Goal: Check status: Check status

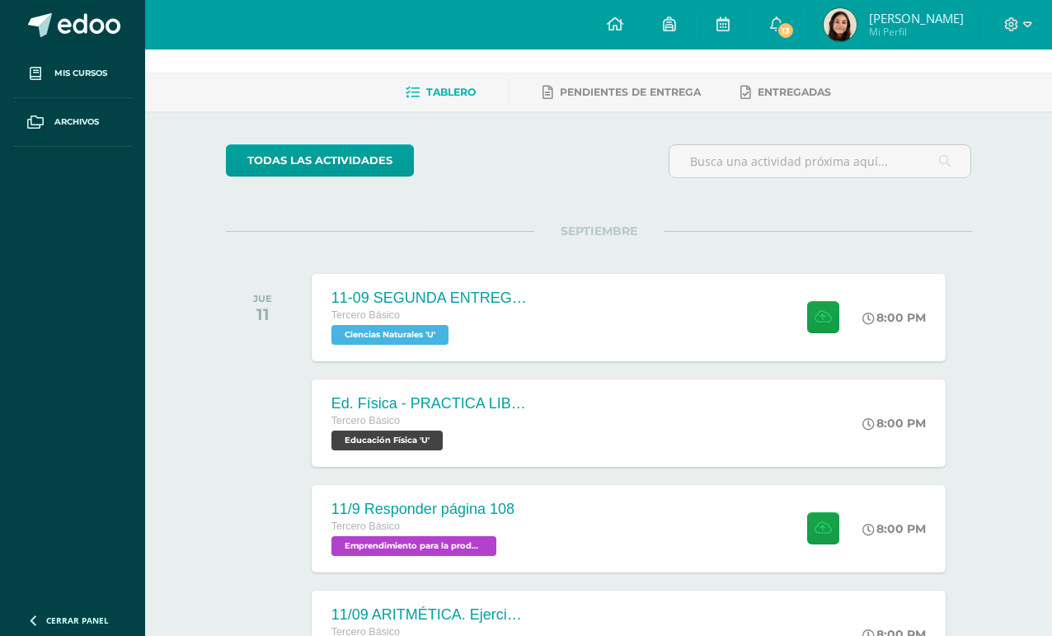
scroll to position [27, 0]
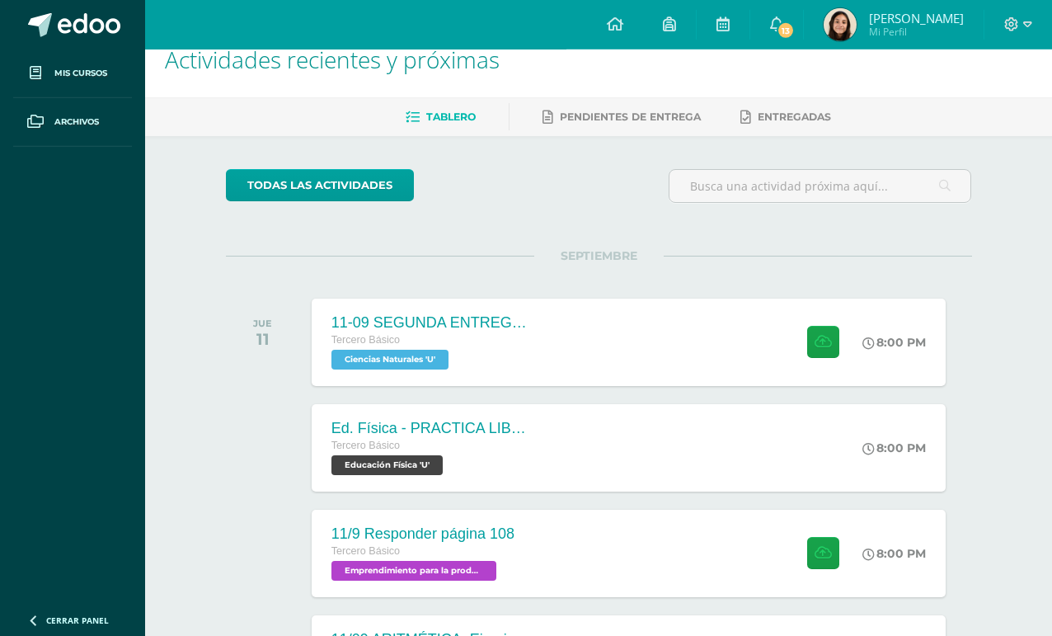
click at [777, 45] on link "13" at bounding box center [776, 24] width 53 height 49
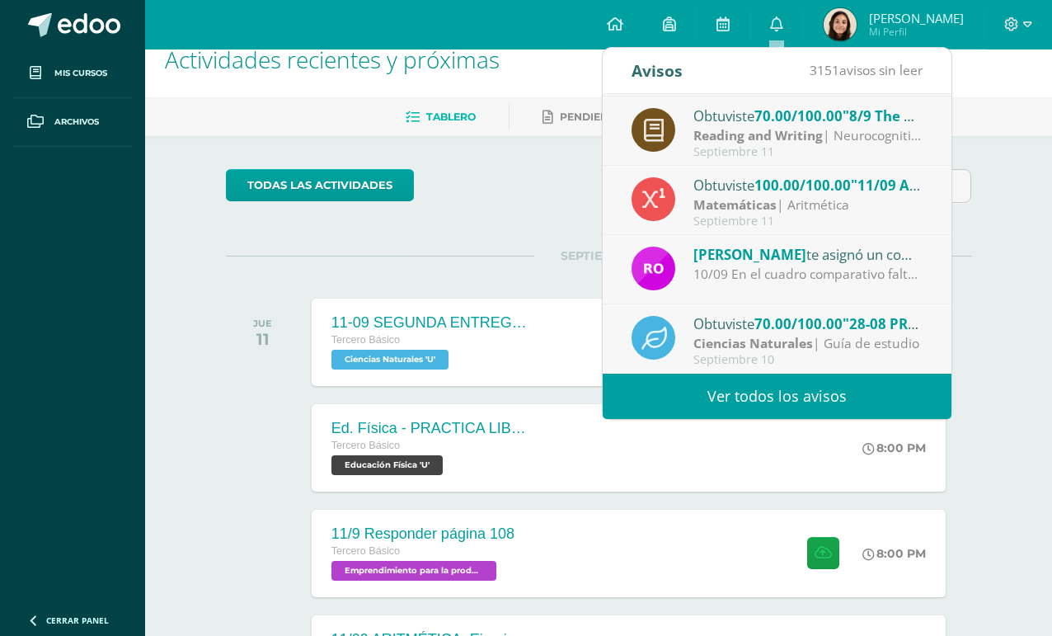
scroll to position [275, 0]
click at [890, 275] on div "10/09 En el cuadro comparativo faltó explicar mejor cada número cuántico." at bounding box center [807, 274] width 229 height 19
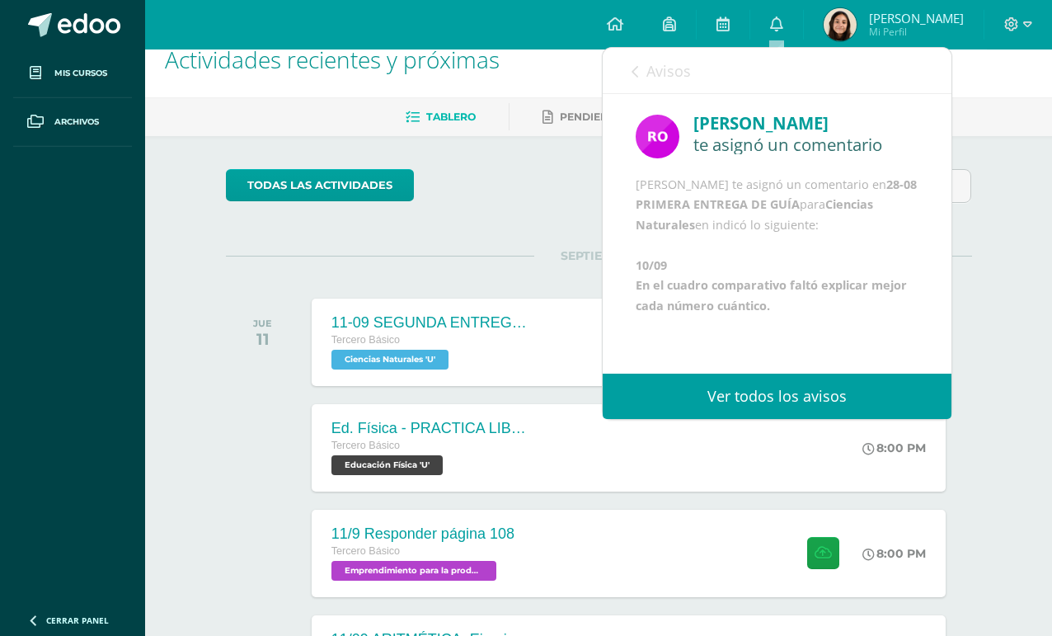
scroll to position [35, 0]
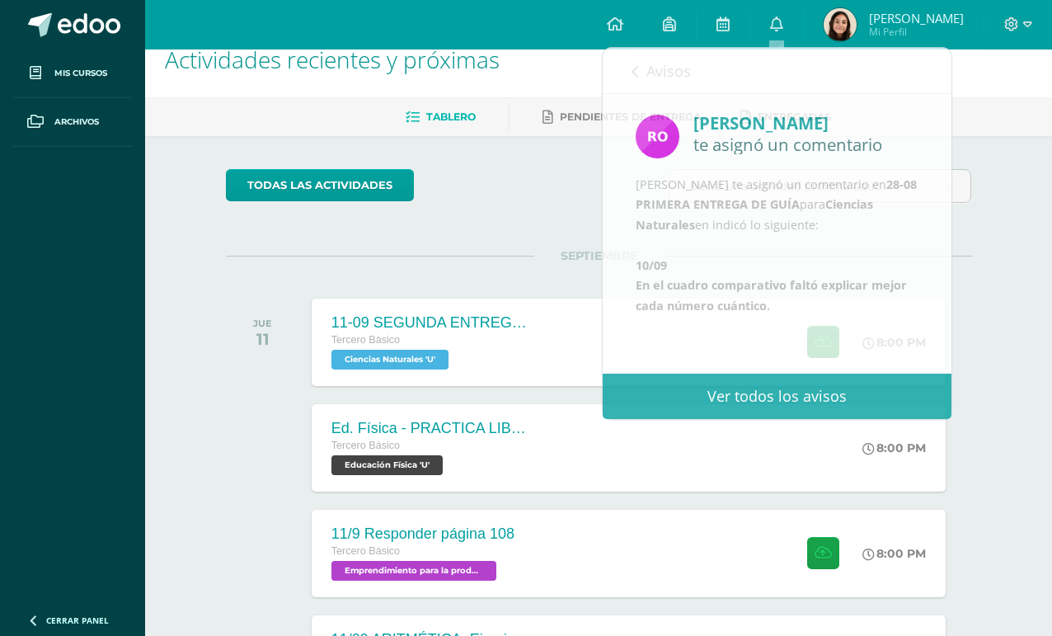
click at [841, 25] on img at bounding box center [840, 24] width 33 height 33
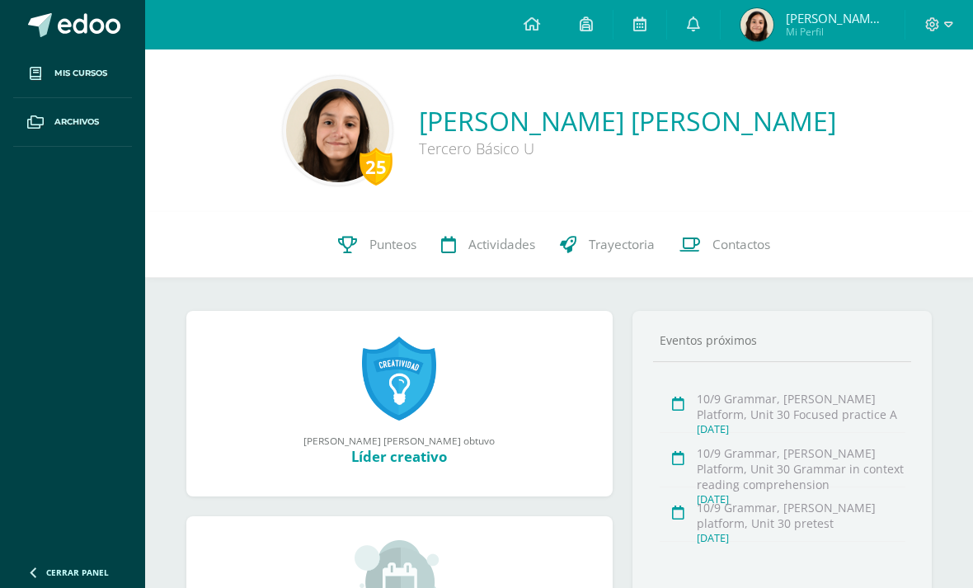
click at [392, 277] on link "Punteos" at bounding box center [377, 245] width 103 height 66
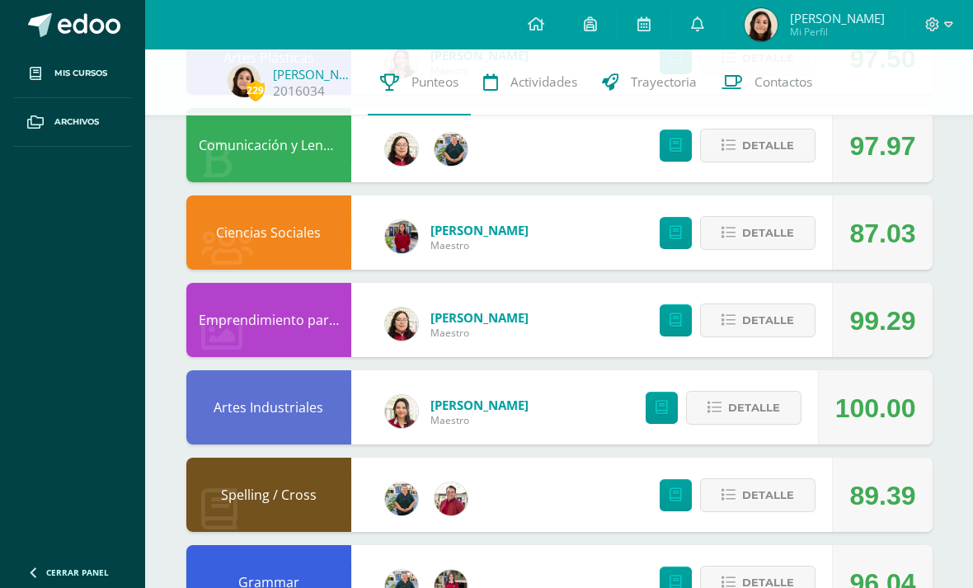
scroll to position [588, 0]
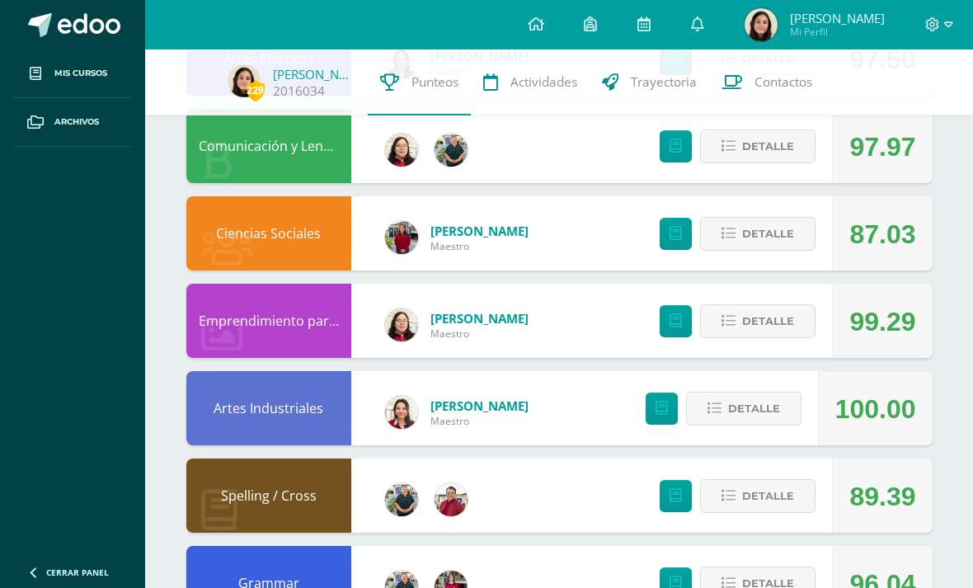
click at [782, 239] on span "Detalle" at bounding box center [768, 233] width 52 height 31
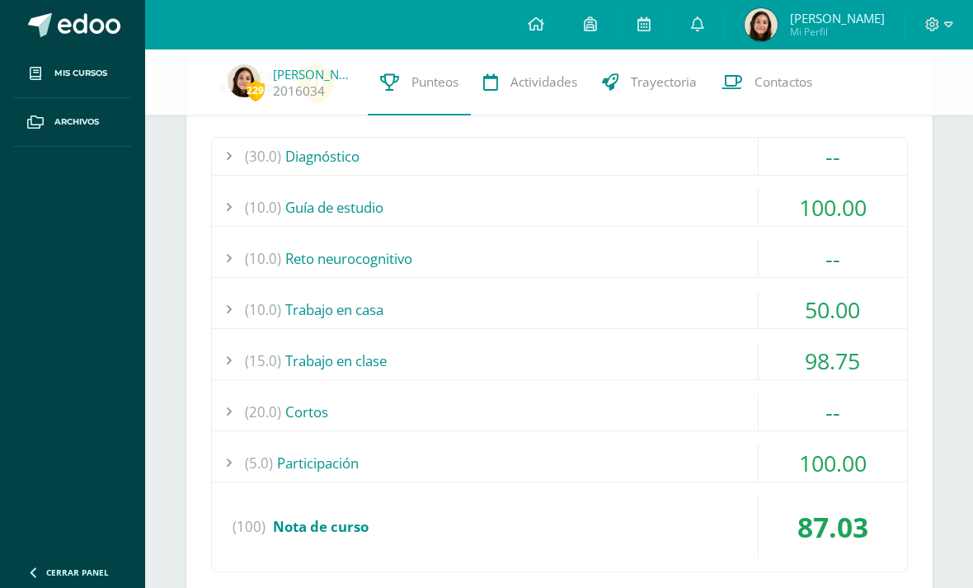
scroll to position [859, 0]
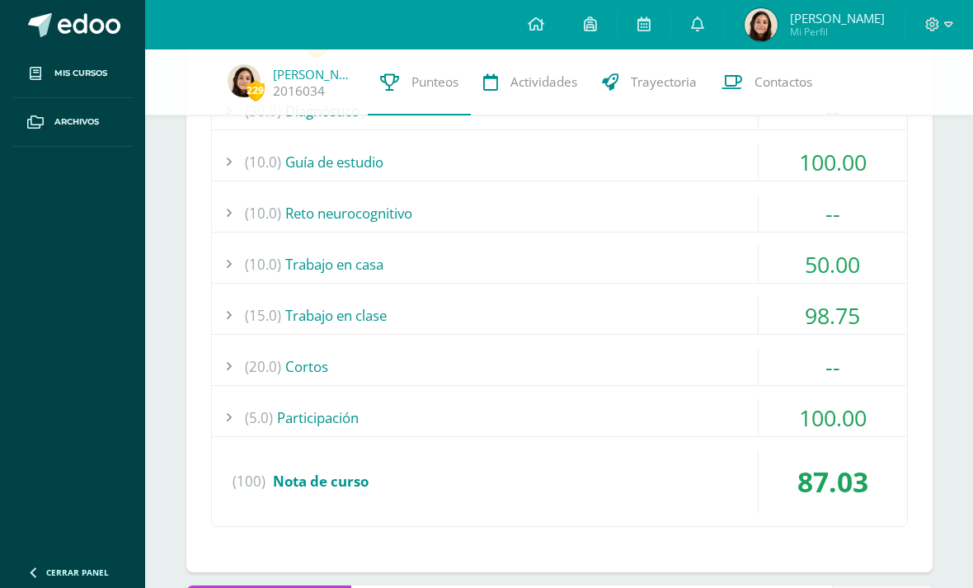
click at [854, 261] on div "50.00" at bounding box center [832, 264] width 148 height 37
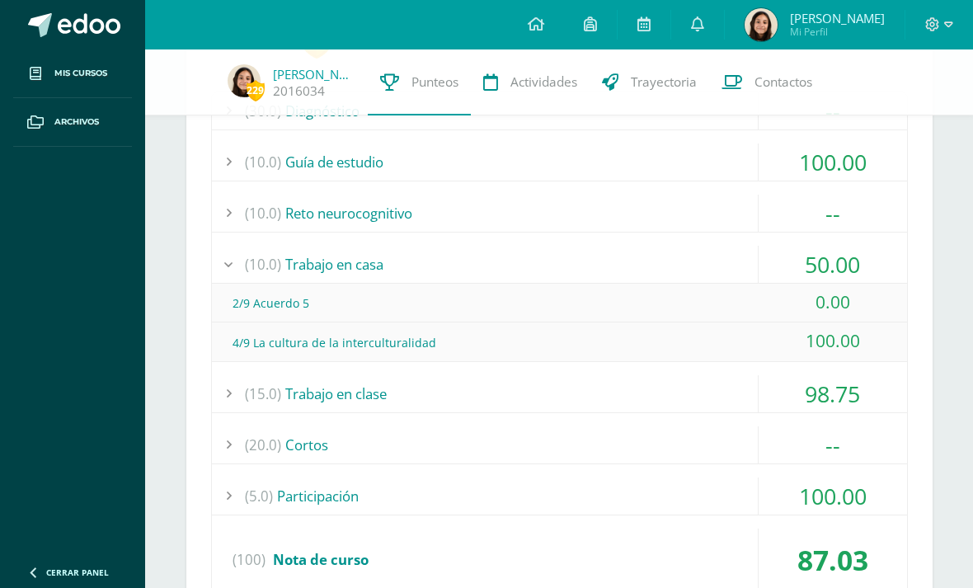
click at [862, 261] on div "50.00" at bounding box center [832, 264] width 148 height 37
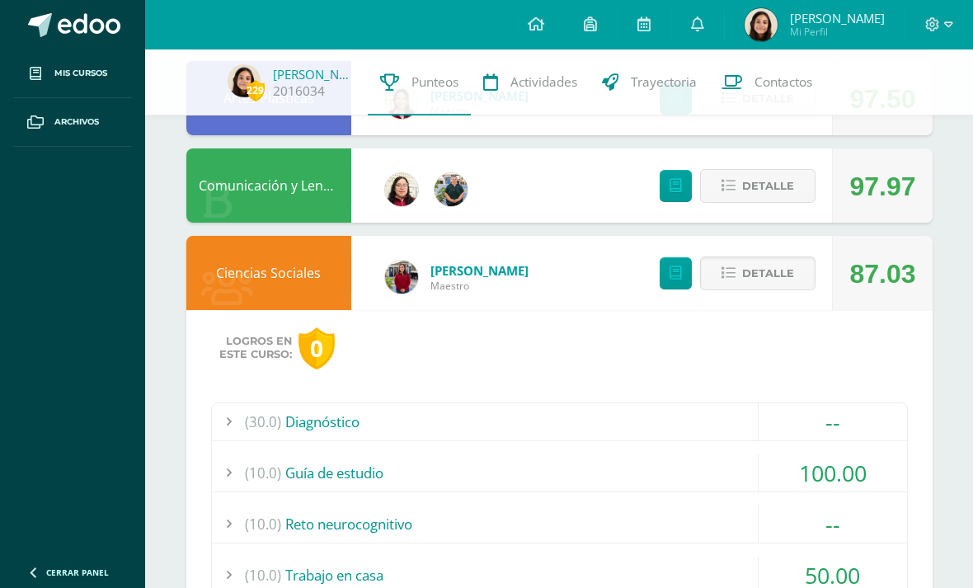
click at [790, 282] on span "Detalle" at bounding box center [768, 273] width 52 height 31
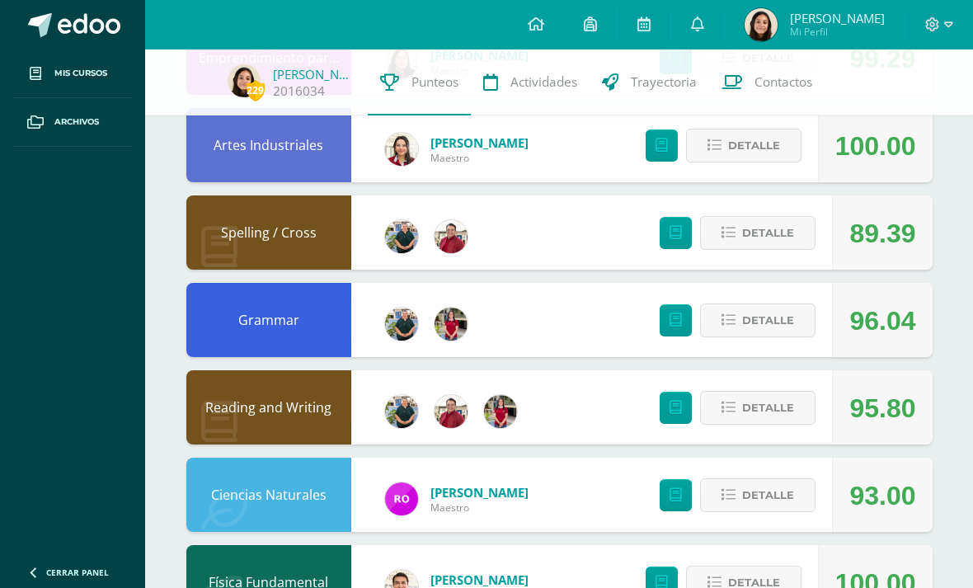
scroll to position [866, 0]
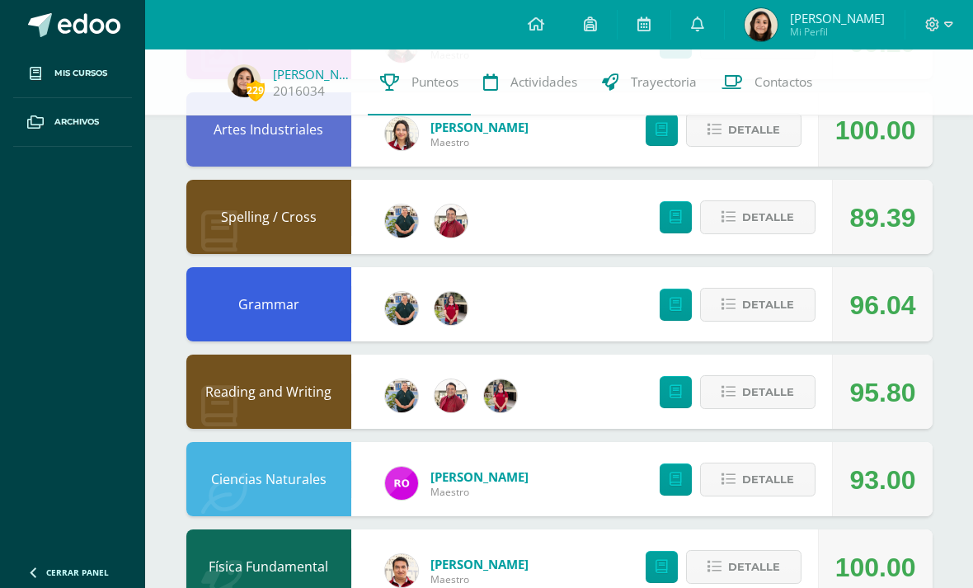
click at [791, 232] on span "Detalle" at bounding box center [768, 217] width 52 height 31
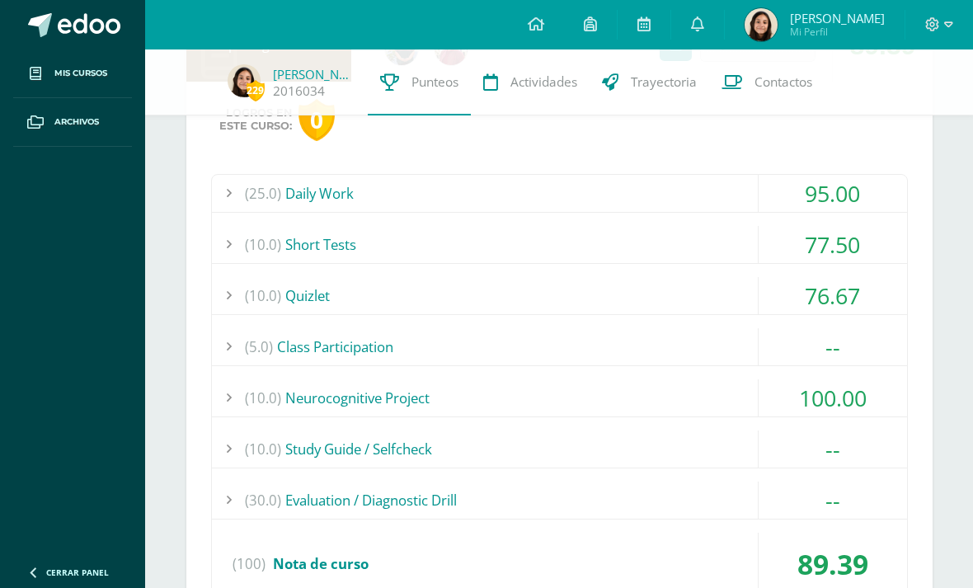
scroll to position [1041, 0]
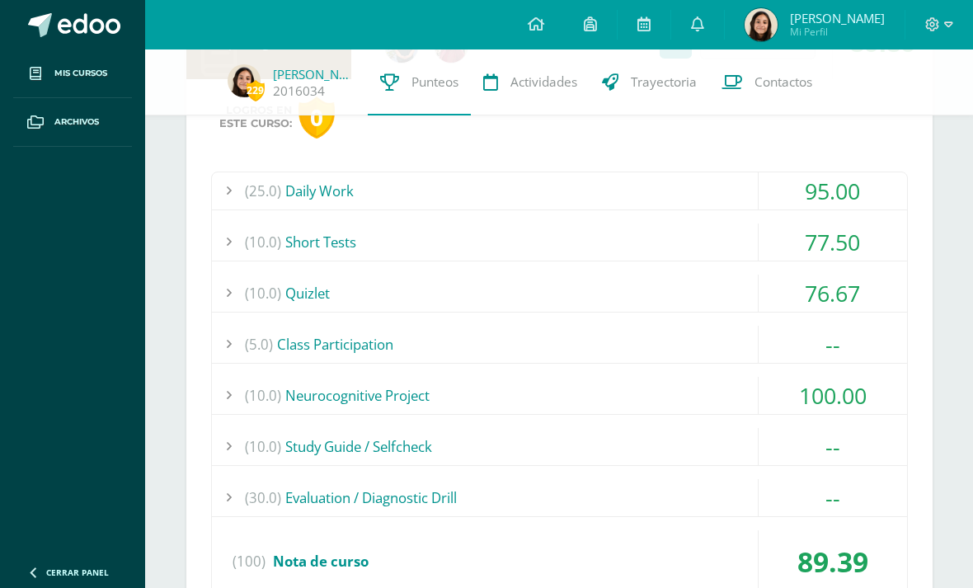
click at [897, 236] on div "77.50" at bounding box center [832, 241] width 148 height 37
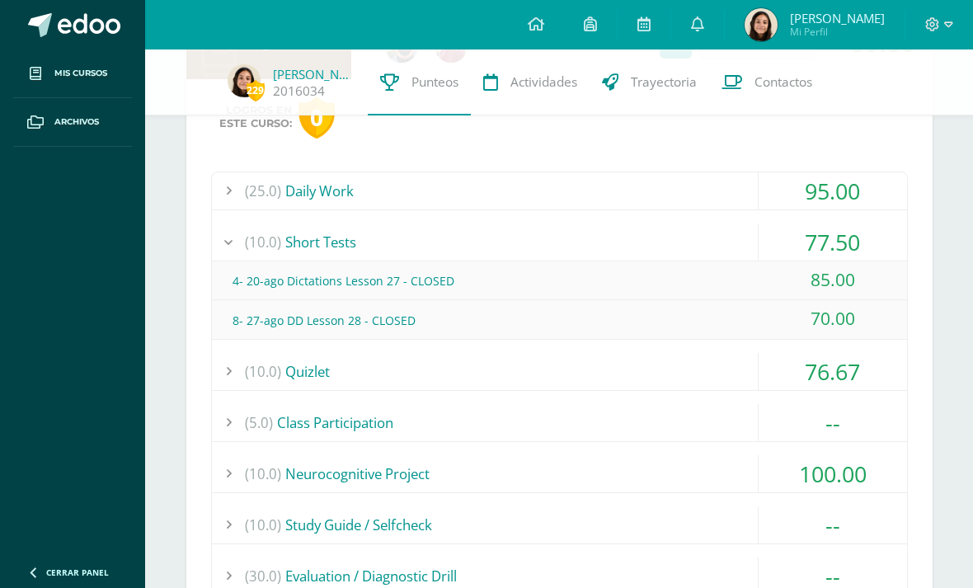
click at [864, 372] on div "76.67" at bounding box center [832, 371] width 148 height 37
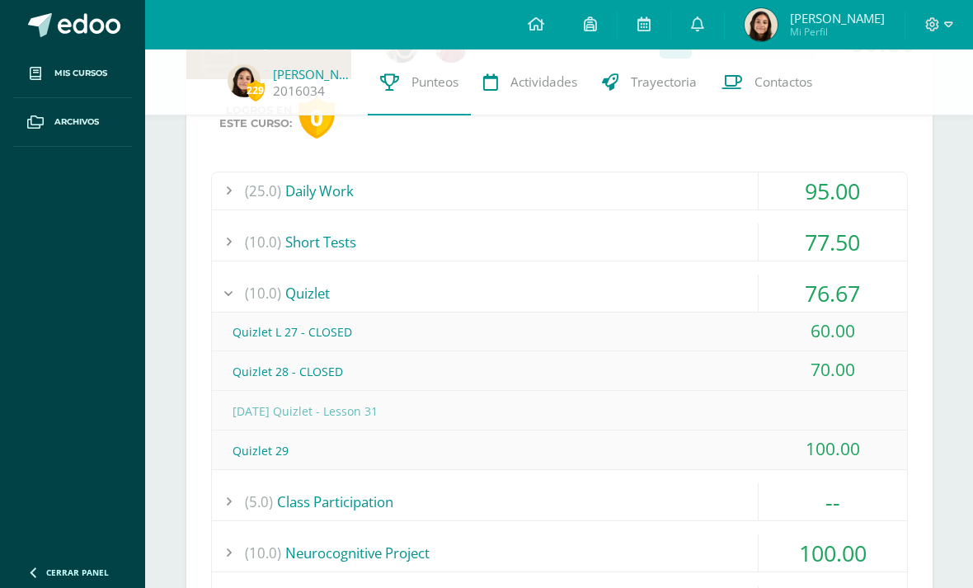
click at [880, 309] on div "76.67" at bounding box center [832, 293] width 148 height 37
